Goal: Navigation & Orientation: Find specific page/section

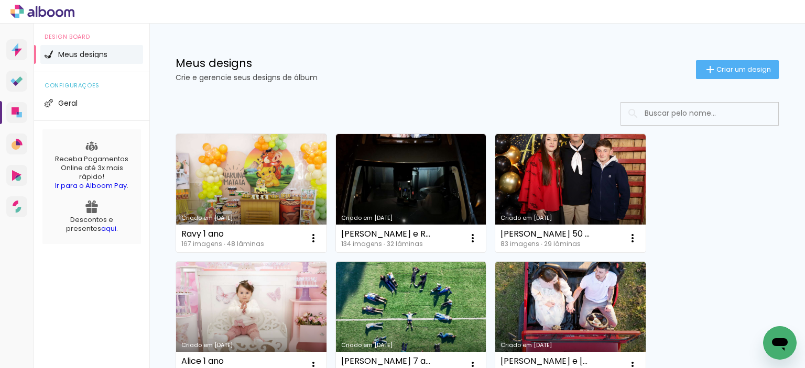
click at [35, 6] on icon at bounding box center [42, 12] width 64 height 14
click at [13, 51] on icon at bounding box center [17, 50] width 10 height 14
